Goal: Information Seeking & Learning: Learn about a topic

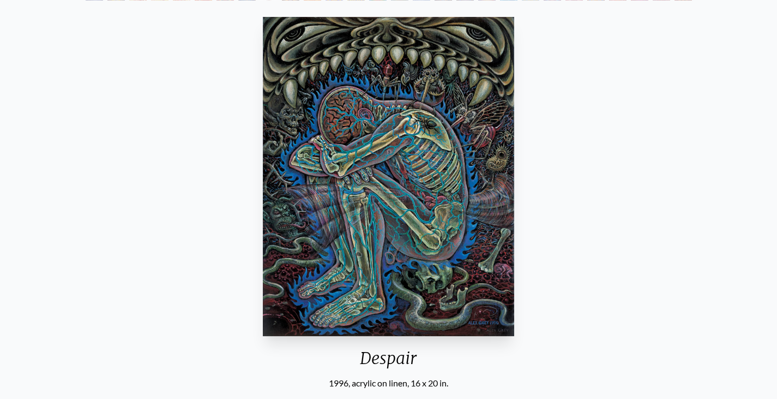
scroll to position [94, 0]
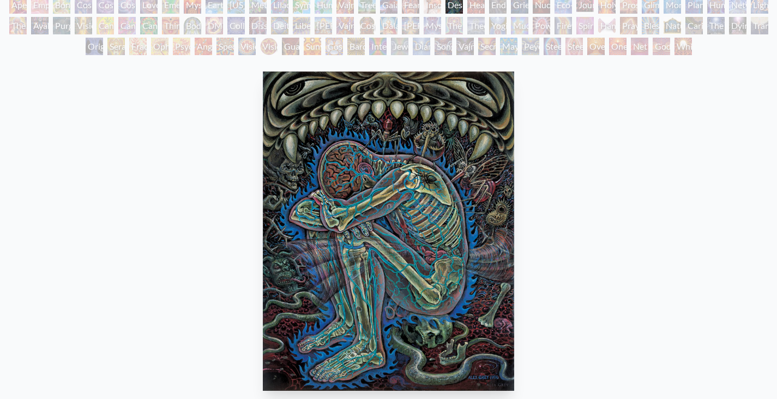
click at [587, 47] on div "Oversoul" at bounding box center [595, 46] width 17 height 17
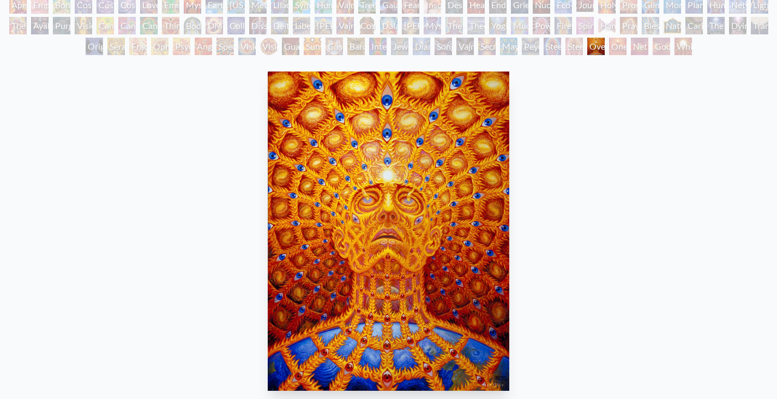
click at [282, 41] on div "Guardian of Infinite Vision" at bounding box center [290, 46] width 17 height 17
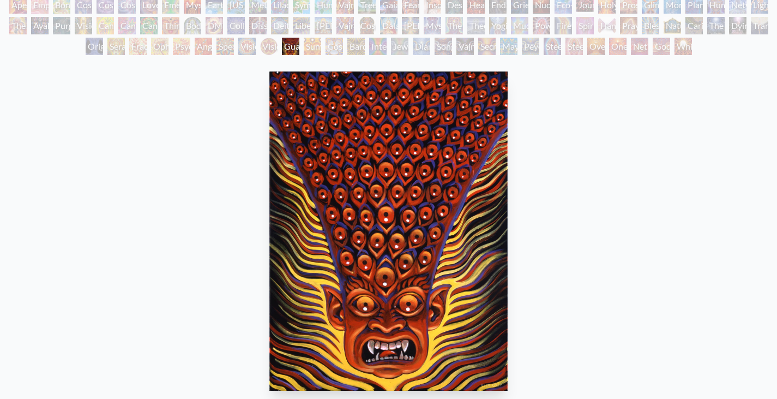
click at [275, 25] on div "Deities & Demons Drinking from the Milky Pool" at bounding box center [279, 25] width 17 height 17
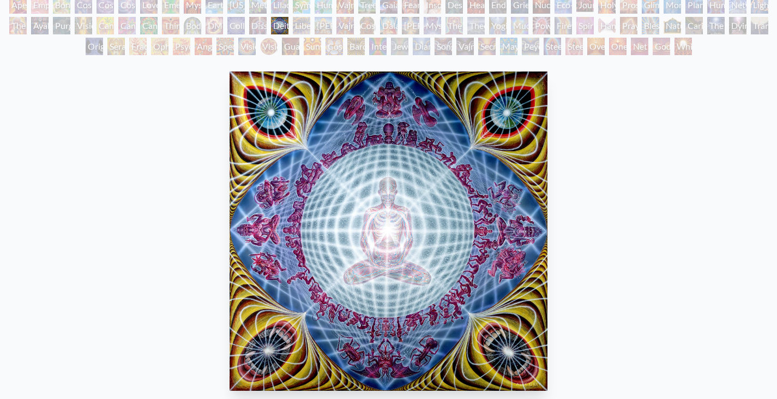
click at [235, 22] on div "Collective Vision" at bounding box center [235, 25] width 17 height 17
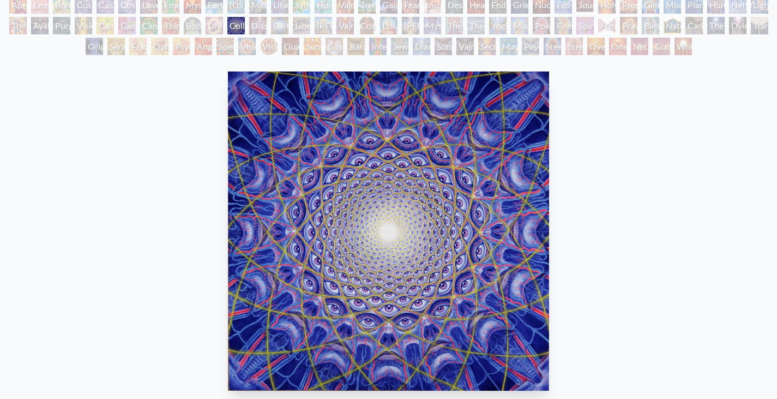
click at [189, 7] on div "Mysteriosa 2" at bounding box center [192, 4] width 17 height 17
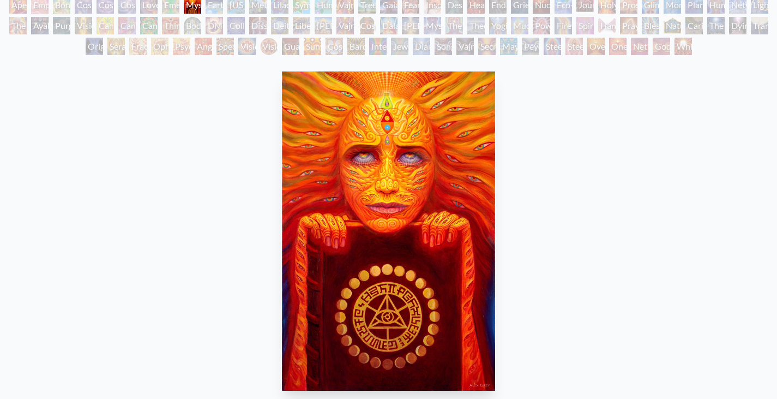
click at [15, 3] on div "Aperture" at bounding box center [17, 4] width 17 height 17
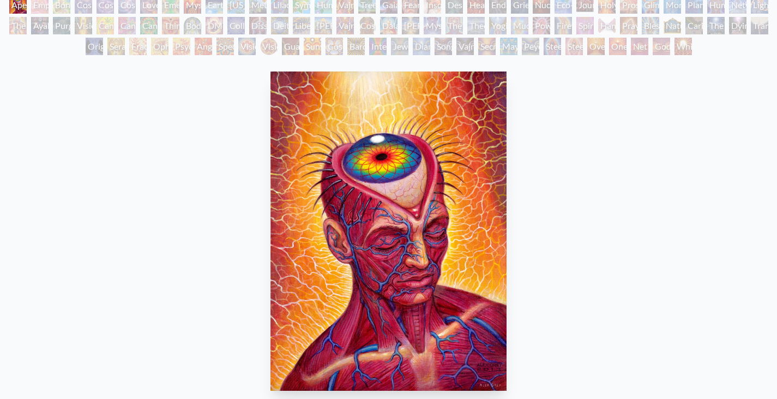
scroll to position [73, 0]
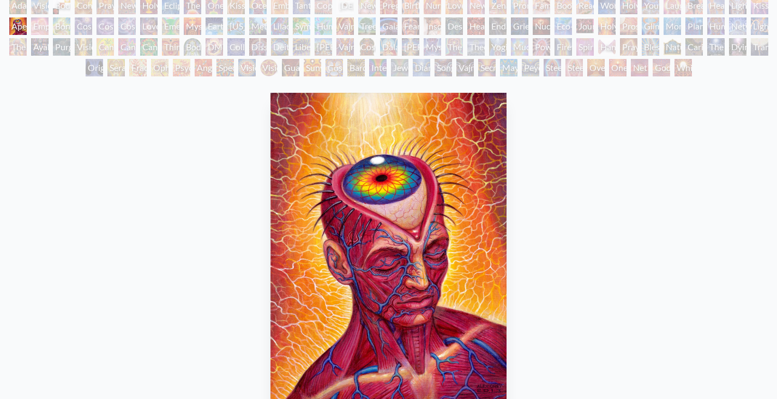
click at [81, 4] on div "Contemplation" at bounding box center [83, 5] width 17 height 17
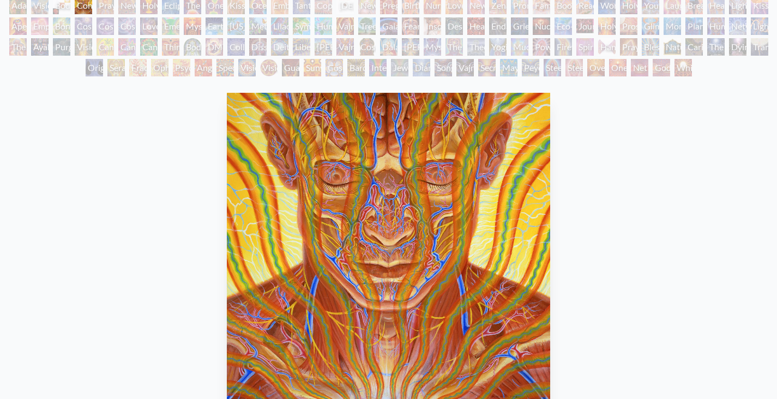
click at [64, 23] on div "Bond" at bounding box center [61, 25] width 17 height 17
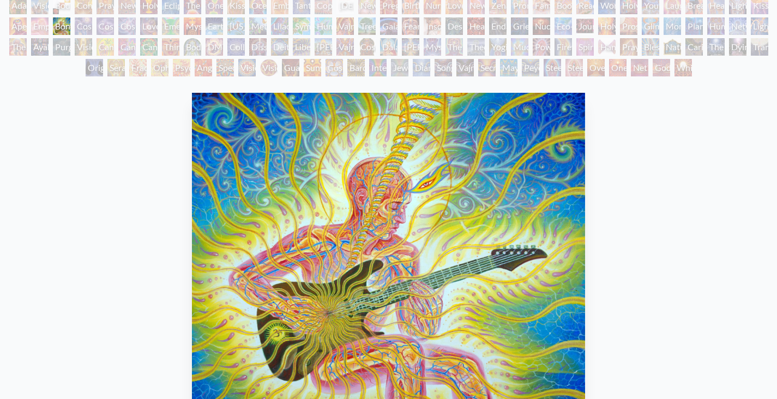
click at [59, 49] on div "Purging" at bounding box center [61, 46] width 17 height 17
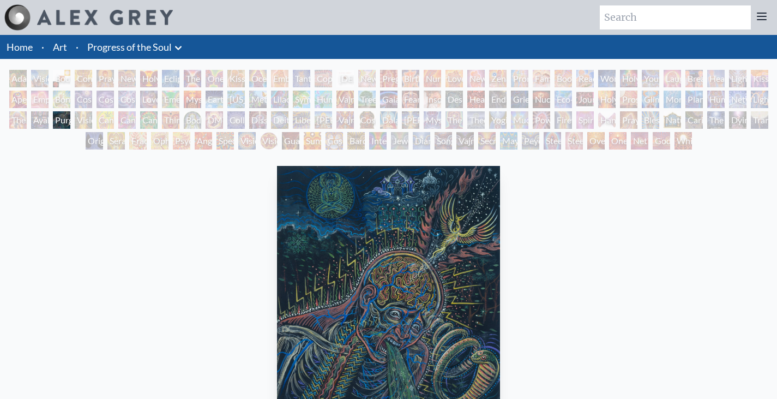
click at [561, 76] on div "Boo-boo" at bounding box center [563, 78] width 17 height 17
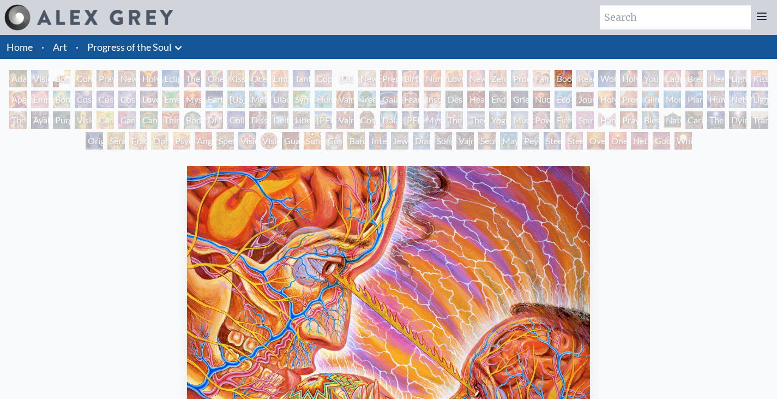
click at [648, 76] on div "Young & Old" at bounding box center [650, 78] width 17 height 17
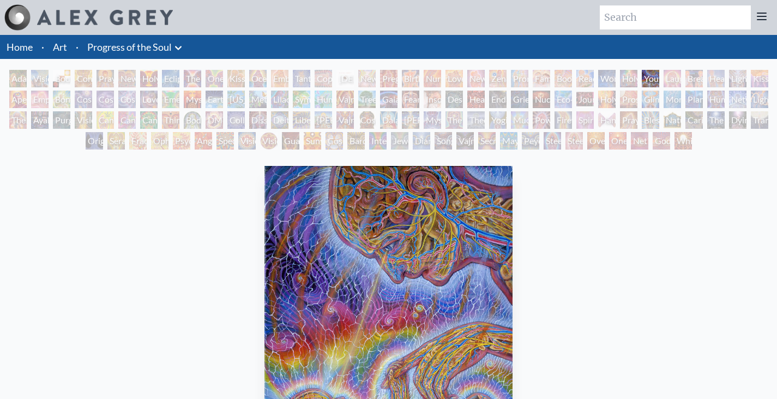
click at [431, 97] on div "Insomnia" at bounding box center [432, 99] width 17 height 17
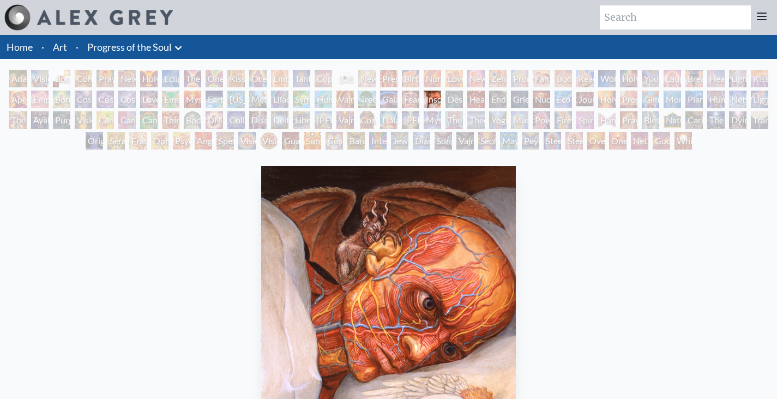
scroll to position [55, 0]
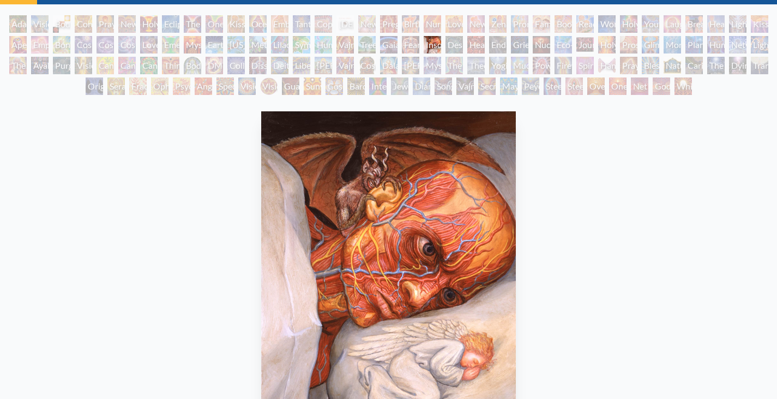
click at [446, 87] on div "Song of Vajra Being" at bounding box center [443, 85] width 17 height 17
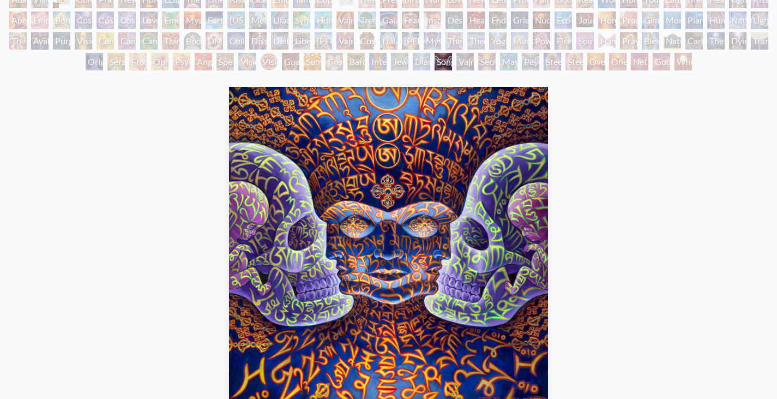
scroll to position [109, 0]
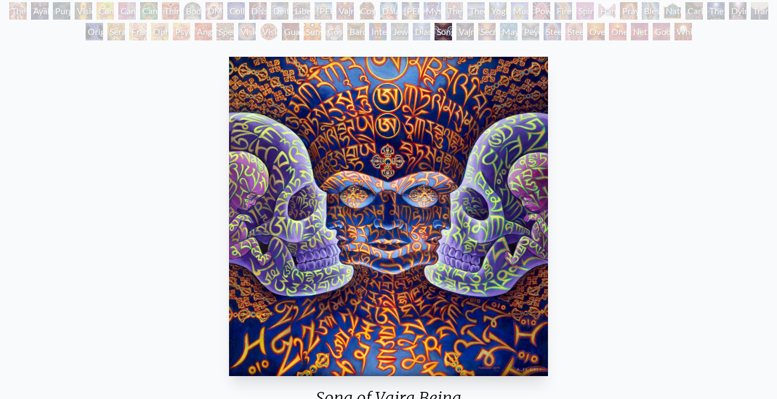
click at [299, 31] on div "Guardian of Infinite Vision" at bounding box center [290, 31] width 17 height 17
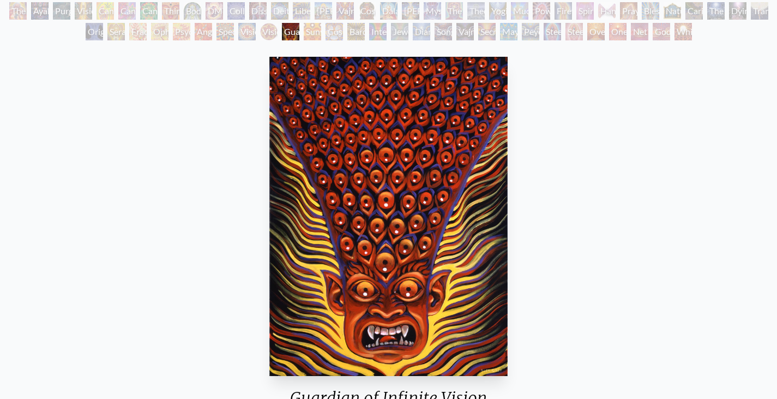
click at [222, 37] on div "Spectral Lotus" at bounding box center [225, 31] width 17 height 17
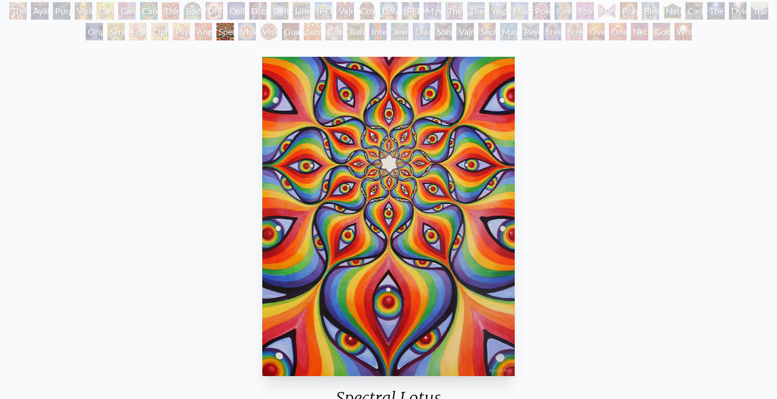
click at [179, 35] on div "Psychomicrograph of a Fractal Paisley Cherub Feather Tip" at bounding box center [181, 31] width 17 height 17
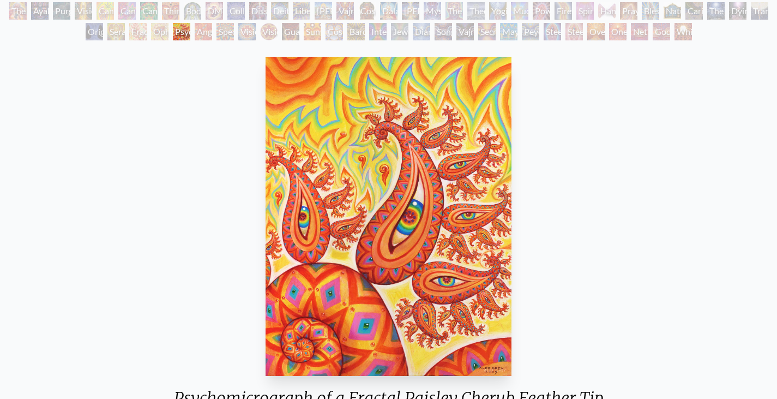
click at [86, 32] on div "Original Face" at bounding box center [94, 31] width 17 height 17
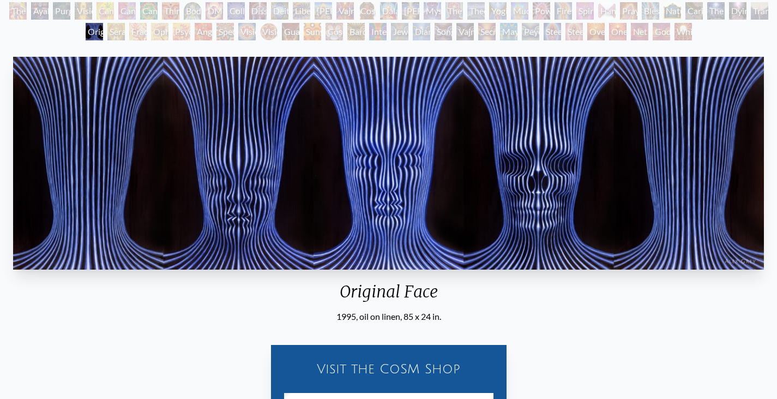
click at [564, 14] on div "Firewalking" at bounding box center [563, 10] width 17 height 17
